Goal: Task Accomplishment & Management: Manage account settings

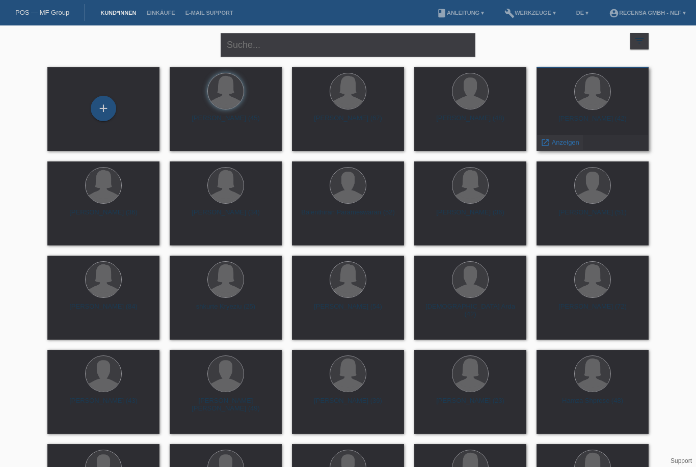
click at [572, 143] on span "Anzeigen" at bounding box center [564, 143] width 27 height 8
click at [445, 145] on span "Anzeigen" at bounding box center [442, 143] width 27 height 8
click at [325, 145] on span "Anzeigen" at bounding box center [320, 143] width 27 height 8
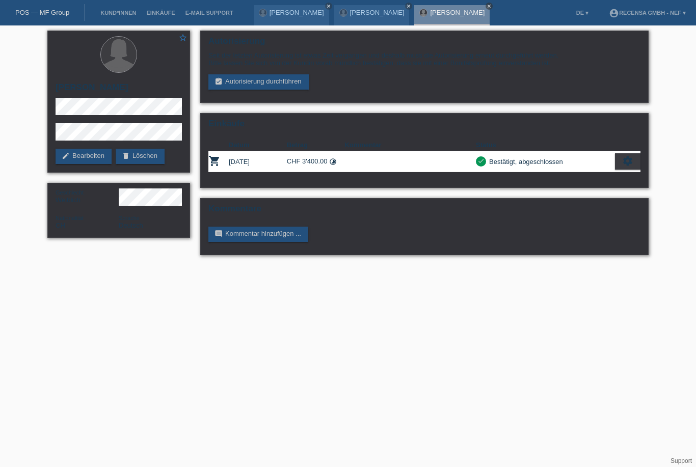
click at [486, 7] on icon "close" at bounding box center [488, 6] width 5 height 5
click at [406, 6] on icon "close" at bounding box center [408, 6] width 5 height 5
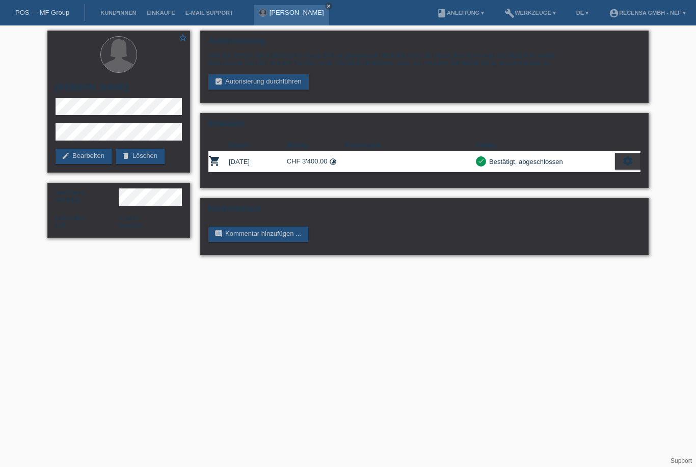
click at [326, 4] on icon "close" at bounding box center [328, 6] width 5 height 5
click at [33, 14] on link "POS — MF Group" at bounding box center [42, 13] width 54 height 8
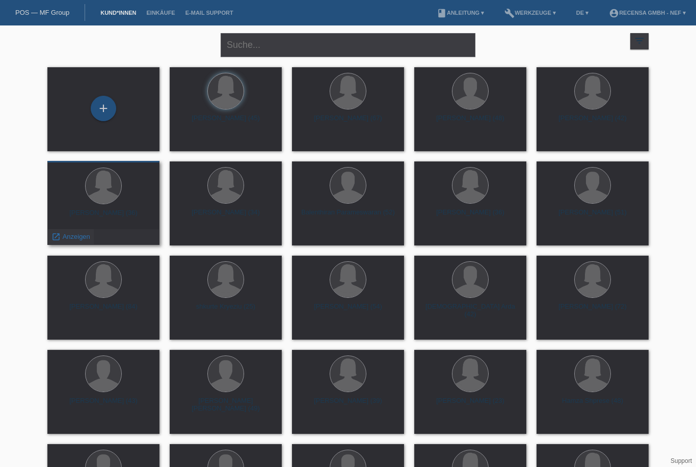
click at [63, 240] on span "Anzeigen" at bounding box center [76, 237] width 27 height 8
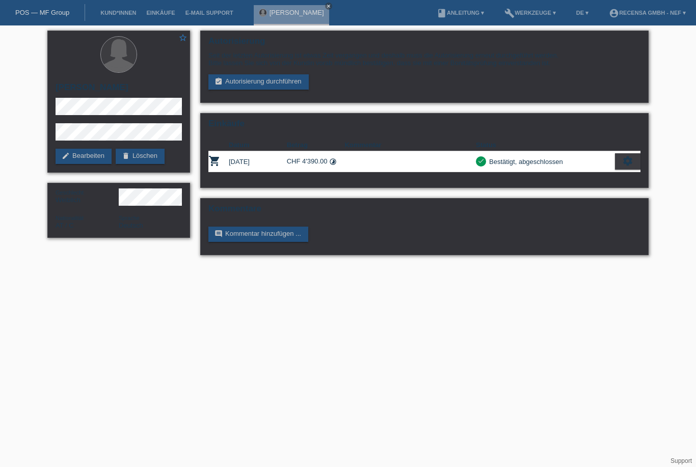
click at [318, 5] on div "[PERSON_NAME] close" at bounding box center [294, 12] width 80 height 25
click at [326, 6] on icon "close" at bounding box center [328, 6] width 5 height 5
click at [112, 15] on link "Kund*innen" at bounding box center [118, 13] width 46 height 6
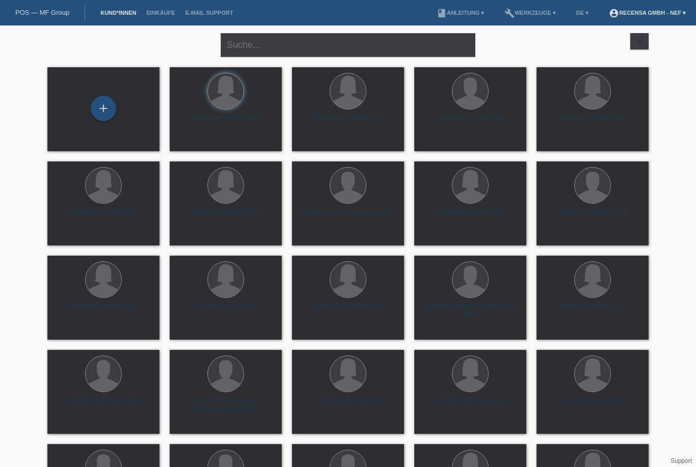
click at [679, 15] on link "account_circle Recensa GmbH - Nef ▾" at bounding box center [646, 13] width 87 height 6
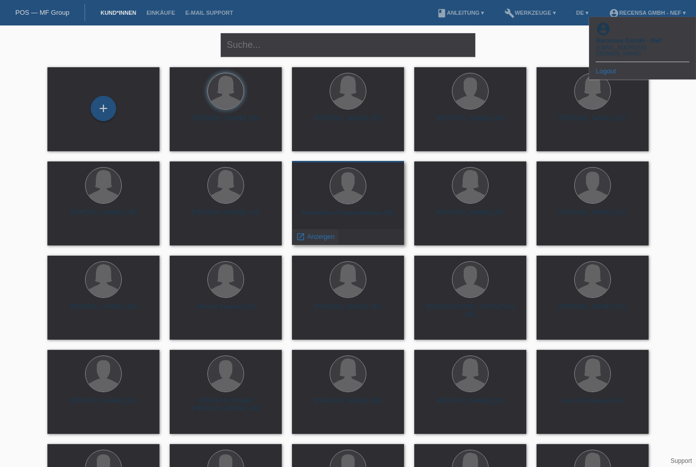
click at [326, 234] on span "Anzeigen" at bounding box center [320, 237] width 27 height 8
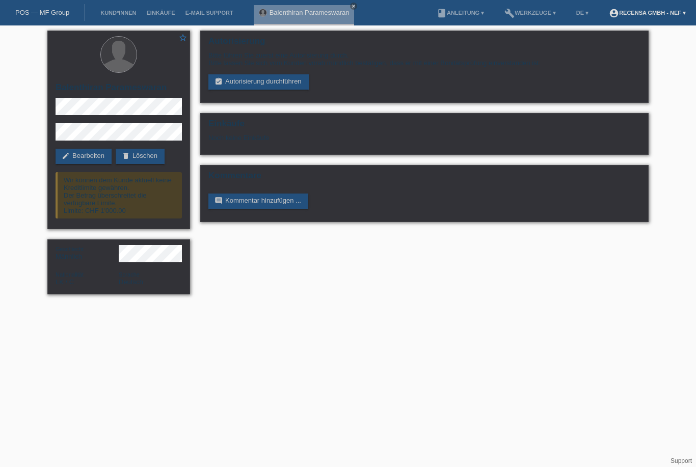
click at [680, 10] on link "account_circle Recensa GmbH - Nef ▾" at bounding box center [646, 13] width 87 height 6
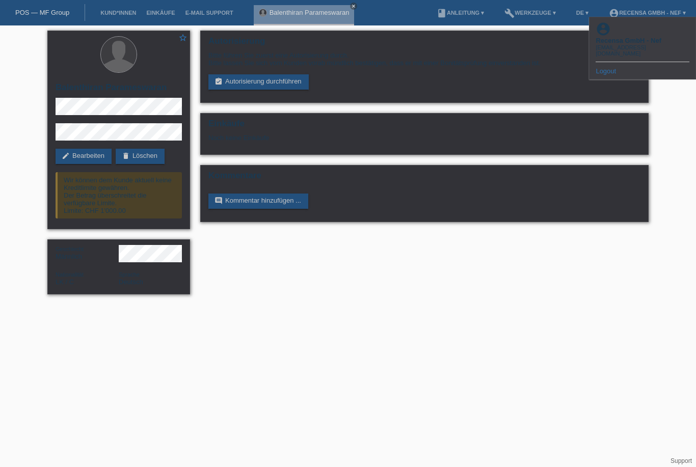
click at [611, 67] on link "Logout" at bounding box center [605, 71] width 20 height 8
